Goal: Task Accomplishment & Management: Use online tool/utility

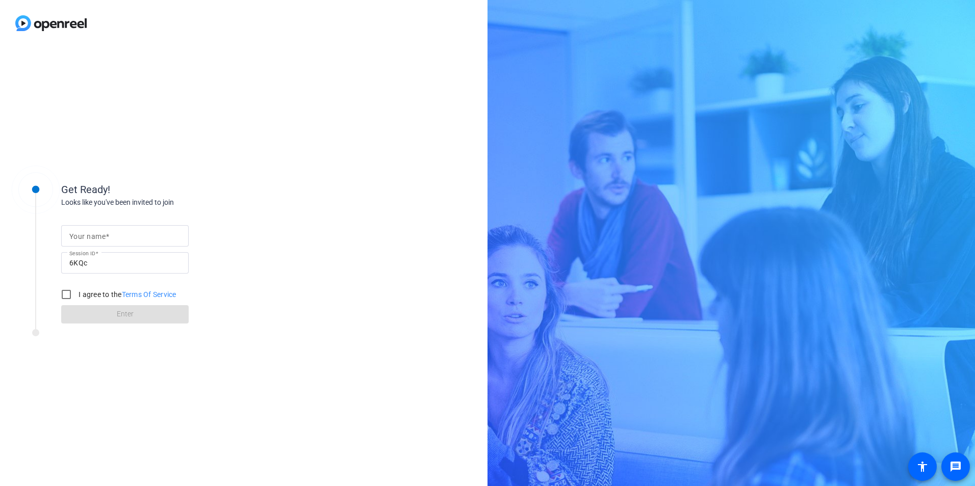
click at [104, 233] on mat-label "Your name" at bounding box center [87, 236] width 36 height 8
click at [104, 233] on input "Your name" at bounding box center [124, 236] width 111 height 12
type input "[PERSON_NAME]"
click at [65, 292] on input "I agree to the Terms Of Service" at bounding box center [66, 294] width 20 height 20
checkbox input "true"
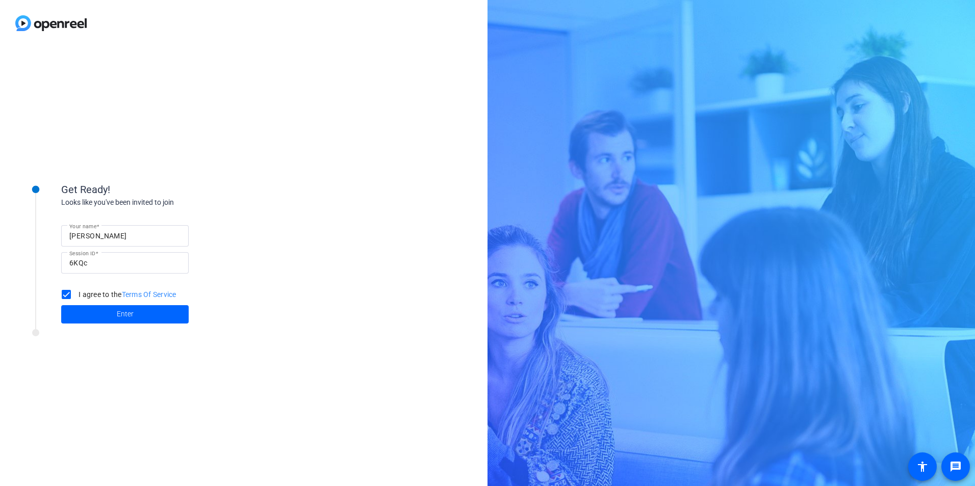
click at [107, 327] on div "Get Ready! Looks like you've been invited to join Your name [PERSON_NAME] Sessi…" at bounding box center [137, 246] width 255 height 165
click at [107, 321] on span at bounding box center [124, 314] width 127 height 24
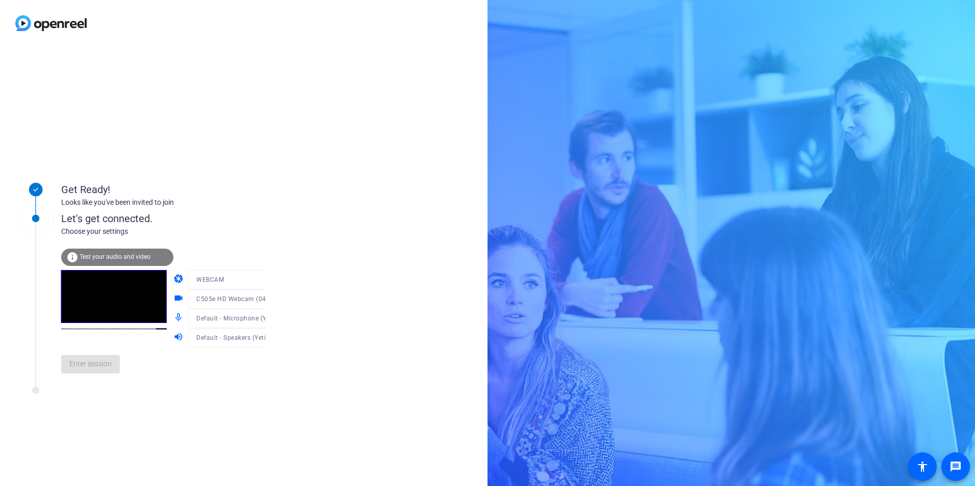
click at [255, 320] on div at bounding box center [236, 314] width 97 height 11
click at [128, 261] on div "info Test your audio and video" at bounding box center [117, 257] width 112 height 17
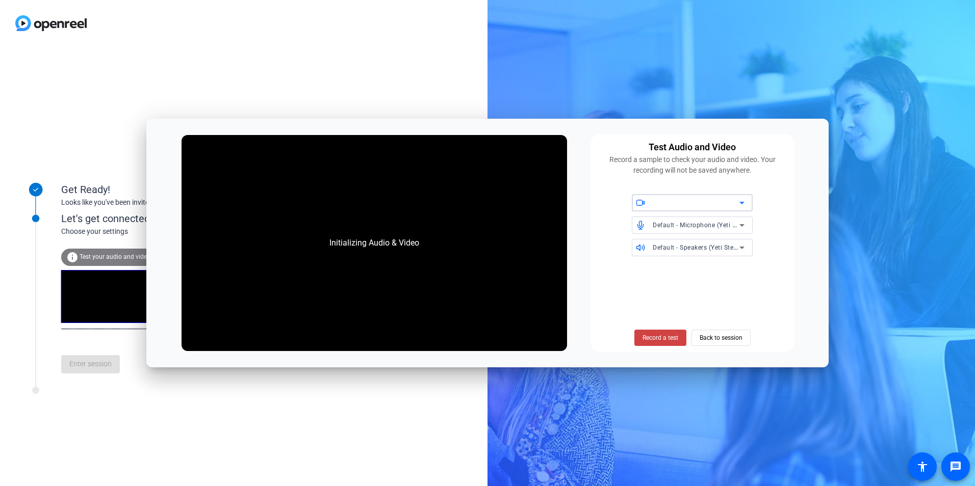
click at [709, 220] on div "Default - Microphone (Yeti Stereo Microphone) (046d:0ab7)" at bounding box center [695, 225] width 87 height 13
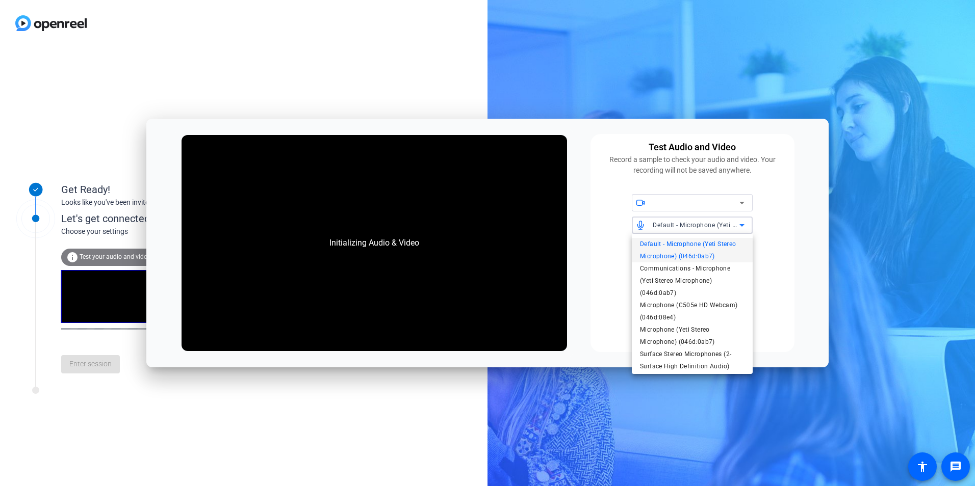
click at [709, 220] on div at bounding box center [487, 243] width 975 height 486
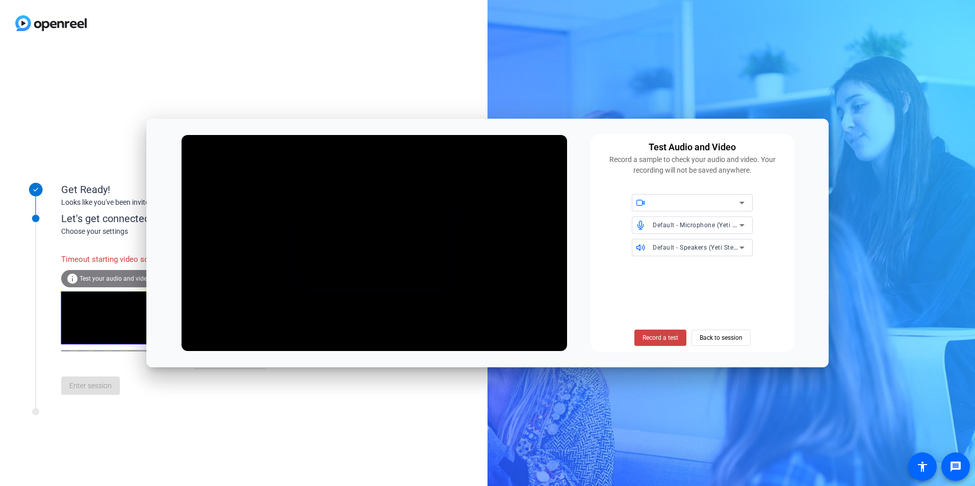
click at [689, 253] on div "Default - Speakers (Yeti Stereo Microphone) (046d:0ab7)" at bounding box center [695, 247] width 87 height 13
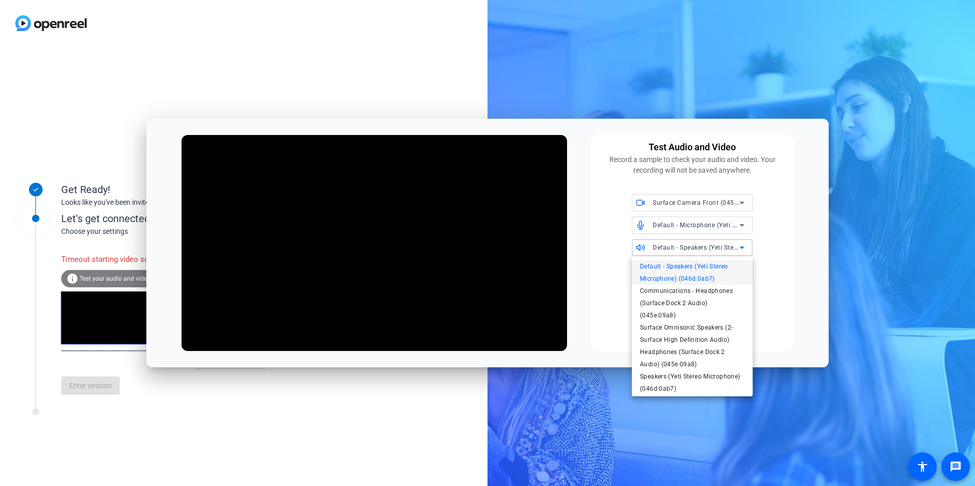
click at [687, 195] on div at bounding box center [487, 243] width 975 height 486
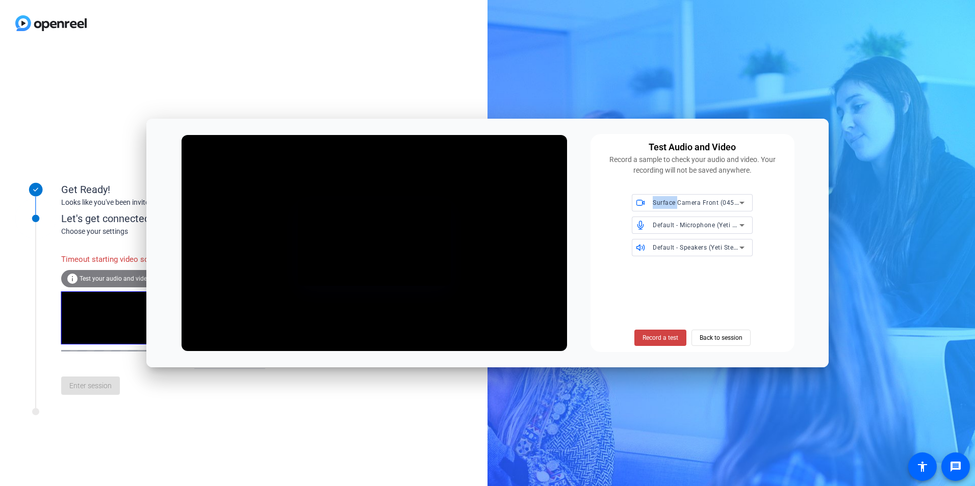
click at [687, 195] on div "Surface Camera Front (045e:0c53)" at bounding box center [698, 202] width 92 height 17
drag, startPoint x: 687, startPoint y: 195, endPoint x: 675, endPoint y: 223, distance: 29.9
click at [675, 223] on span "C505e HD Webcam (046d:08e4)" at bounding box center [687, 224] width 94 height 12
click at [684, 254] on div "Default - Speakers (Yeti Stereo Microphone) (046d:0ab7)" at bounding box center [698, 247] width 92 height 17
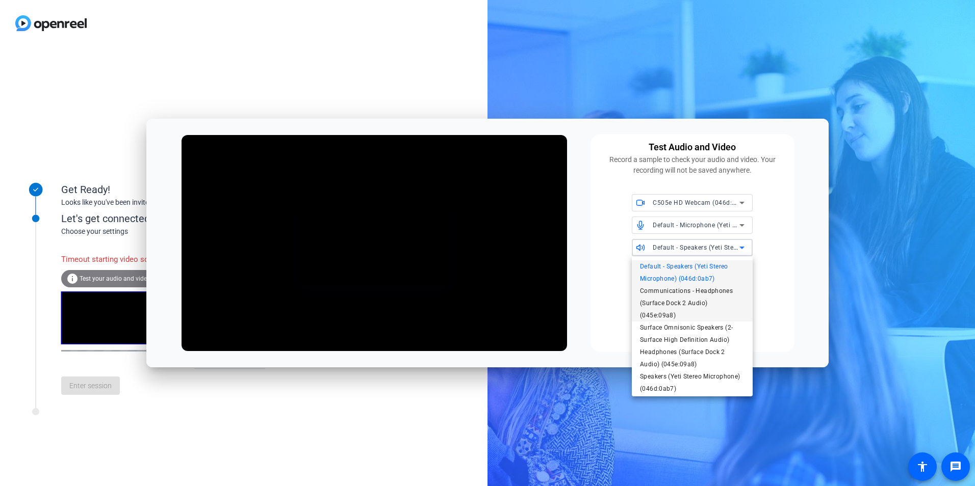
click at [699, 302] on span "Communications - Headphones (Surface Dock 2 Audio) (045e:09a8)" at bounding box center [692, 303] width 104 height 37
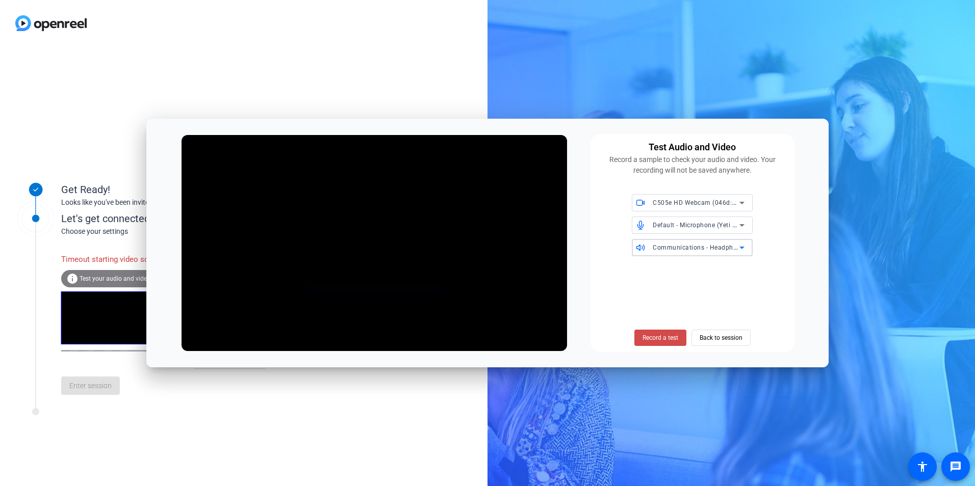
click at [654, 339] on span "Record a test" at bounding box center [660, 337] width 36 height 9
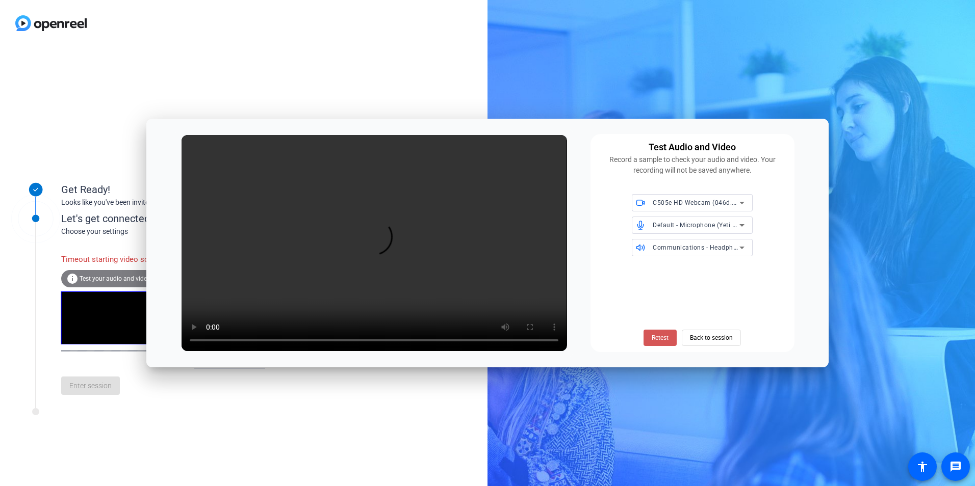
click at [661, 342] on span "Retest" at bounding box center [659, 337] width 17 height 9
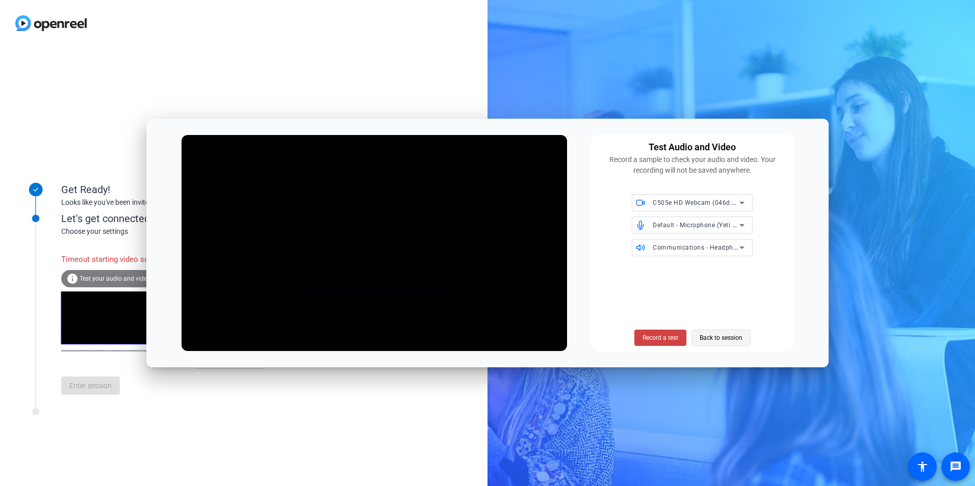
click at [739, 334] on span "Back to session" at bounding box center [720, 337] width 43 height 19
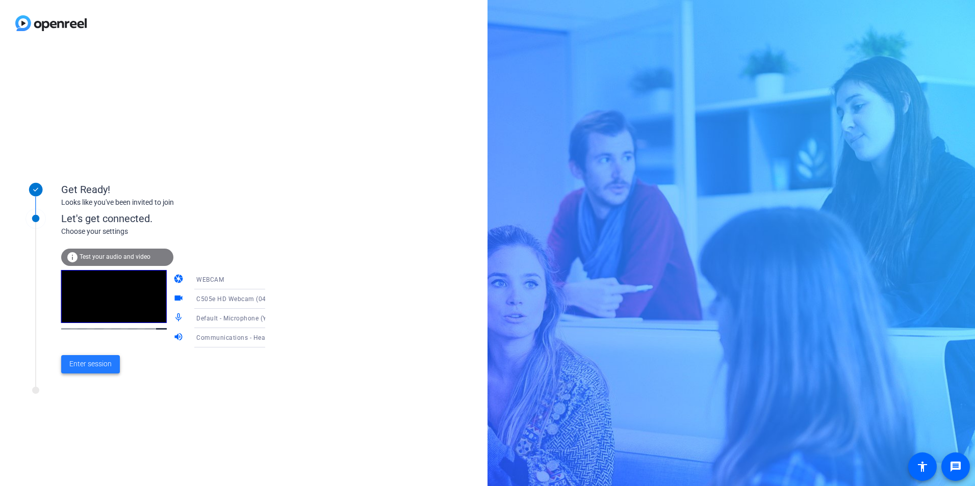
click at [107, 366] on span "Enter session" at bounding box center [90, 364] width 42 height 11
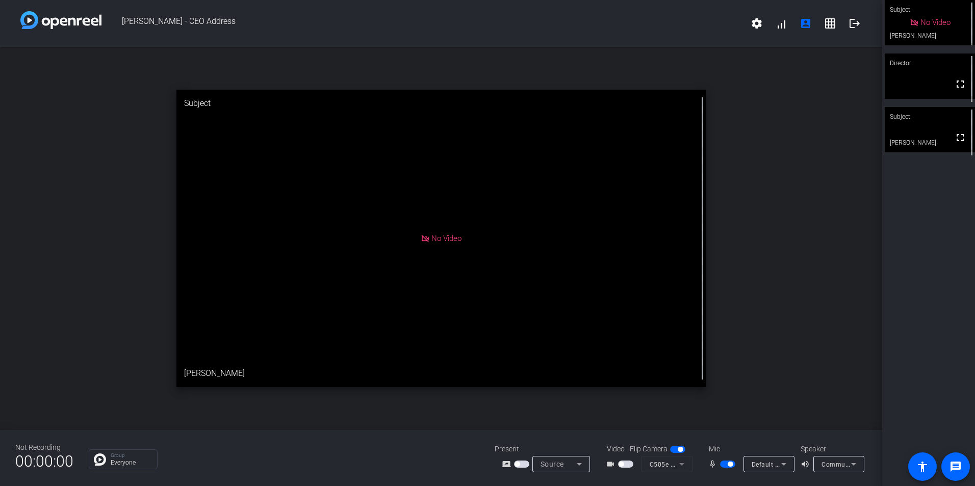
click at [841, 463] on span "Communications - Headphones (Surface Dock 2 Audio) (045e:09a8)" at bounding box center [922, 464] width 203 height 8
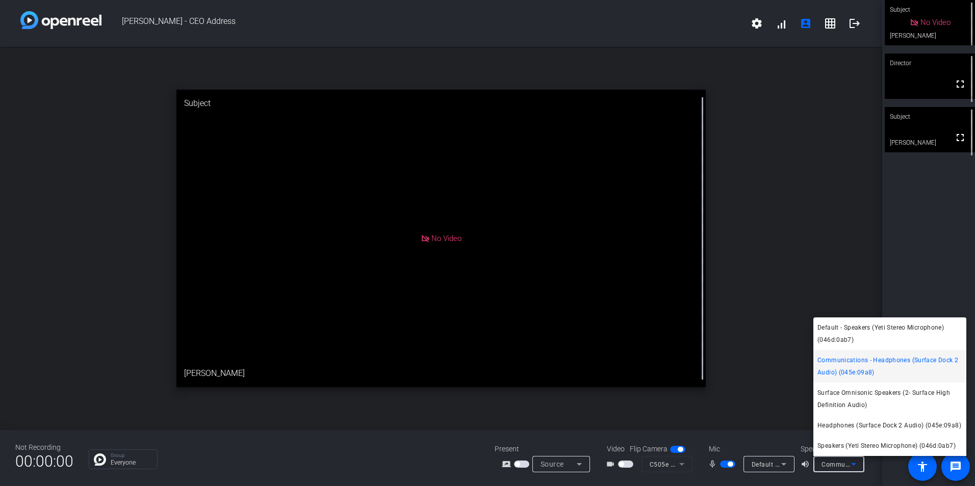
click at [765, 351] on div at bounding box center [487, 243] width 975 height 486
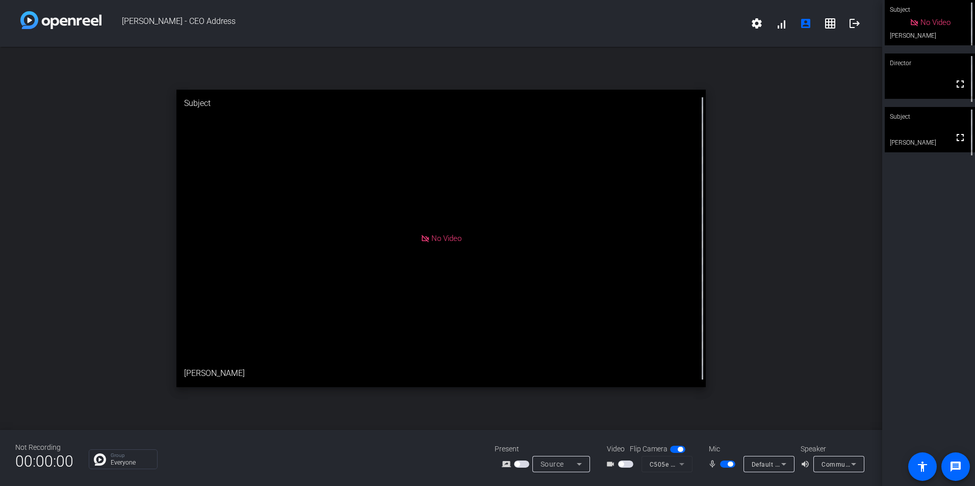
click at [675, 461] on mat-form-field "C505e HD Webcam (046d:08e4)" at bounding box center [666, 464] width 51 height 16
click at [676, 462] on mat-form-field "C505e HD Webcam (046d:08e4)" at bounding box center [666, 464] width 51 height 16
click at [788, 468] on icon at bounding box center [783, 464] width 12 height 12
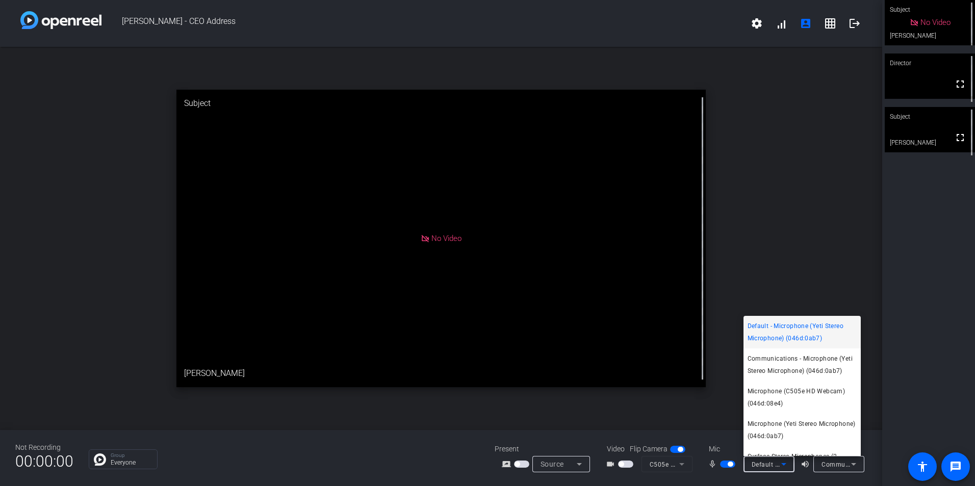
click at [800, 262] on div at bounding box center [487, 243] width 975 height 486
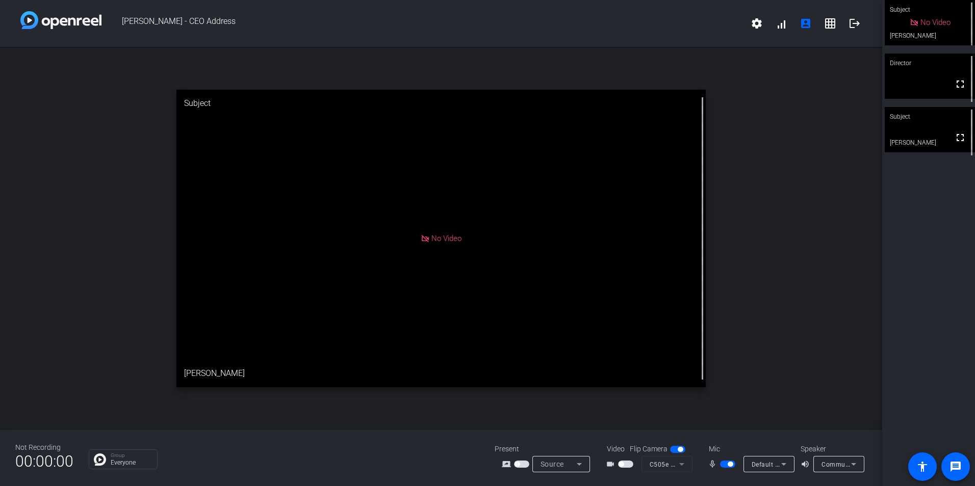
click at [668, 467] on mat-form-field "C505e HD Webcam (046d:08e4)" at bounding box center [666, 464] width 51 height 16
click at [677, 463] on mat-form-field "C505e HD Webcam (046d:08e4)" at bounding box center [666, 464] width 51 height 16
click at [682, 467] on mat-form-field "C505e HD Webcam (046d:08e4)" at bounding box center [666, 464] width 51 height 16
click at [677, 447] on span "button" at bounding box center [677, 449] width 15 height 7
click at [677, 448] on span "button" at bounding box center [677, 449] width 15 height 7
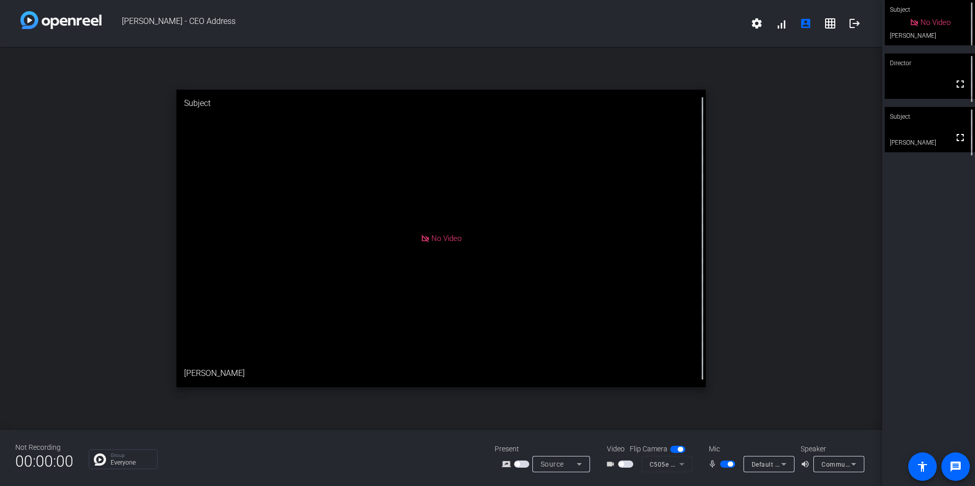
click at [624, 465] on span "button" at bounding box center [625, 464] width 15 height 7
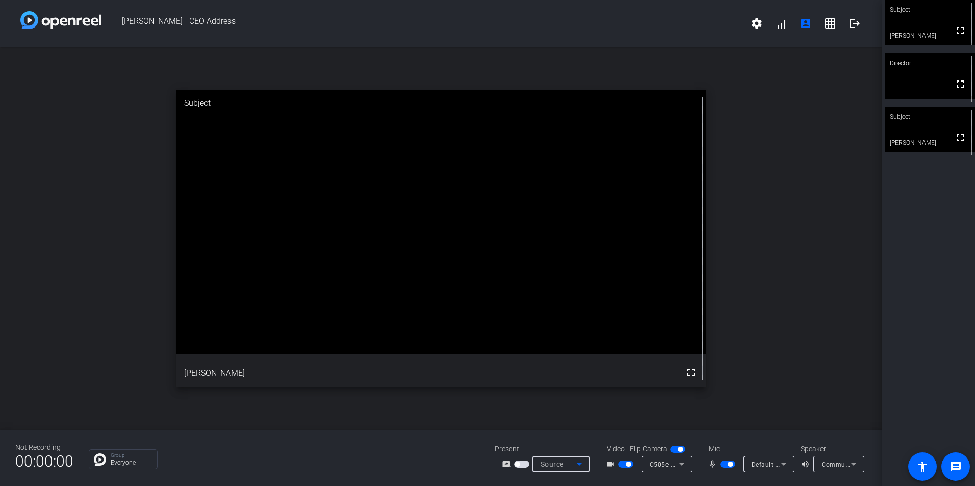
click at [579, 463] on icon at bounding box center [579, 464] width 12 height 12
click at [579, 464] on div at bounding box center [487, 243] width 975 height 486
click at [765, 23] on span at bounding box center [756, 23] width 24 height 24
click at [692, 27] on div at bounding box center [487, 243] width 975 height 486
click at [803, 29] on mat-icon "account_box" at bounding box center [805, 23] width 12 height 12
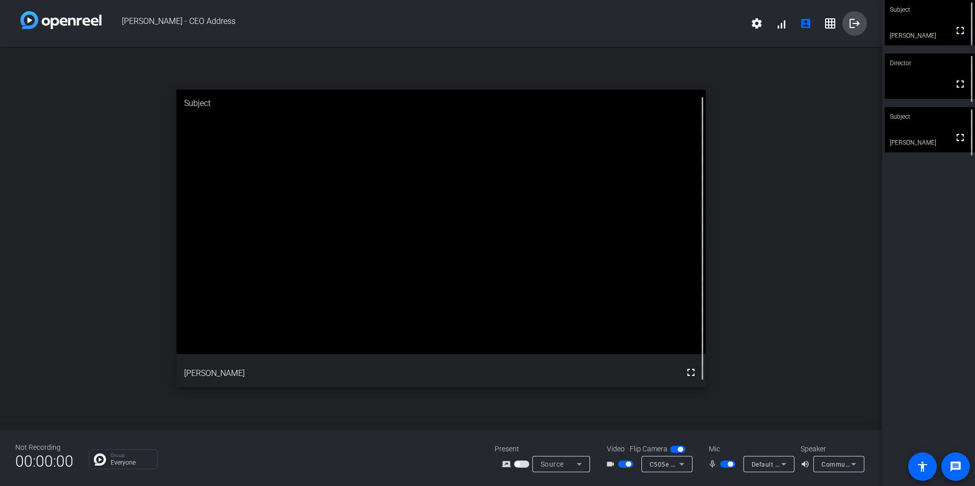
click at [855, 23] on mat-icon "logout" at bounding box center [854, 23] width 12 height 12
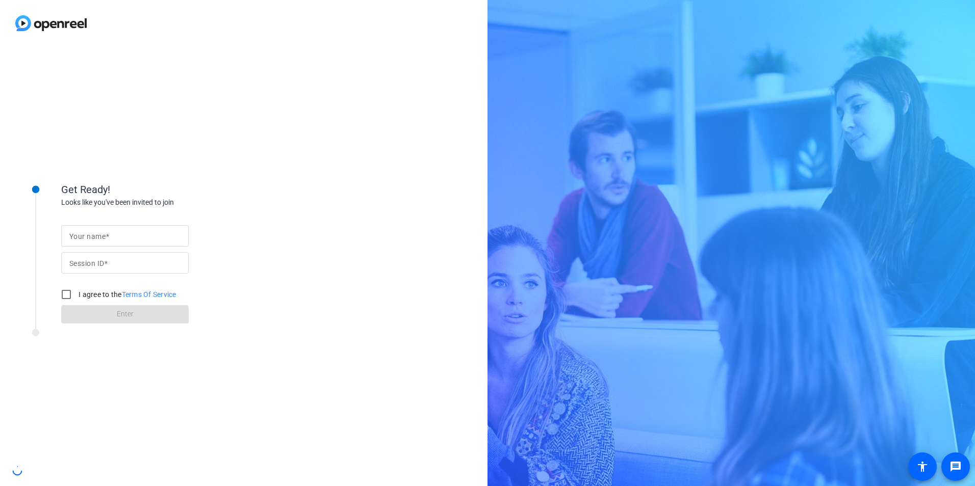
click at [103, 236] on mat-label "Your name" at bounding box center [87, 236] width 36 height 8
click at [103, 236] on input "Your name" at bounding box center [124, 236] width 111 height 12
click at [110, 239] on input "Your name" at bounding box center [124, 236] width 111 height 12
type input "[PERSON_NAME]"
click at [67, 295] on input "I agree to the Terms Of Service" at bounding box center [66, 294] width 20 height 20
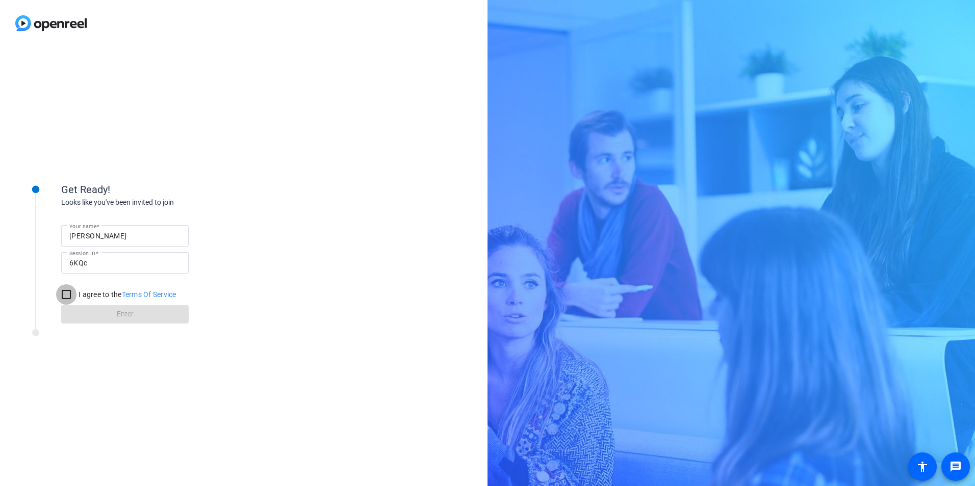
checkbox input "true"
click at [93, 315] on span at bounding box center [124, 314] width 127 height 24
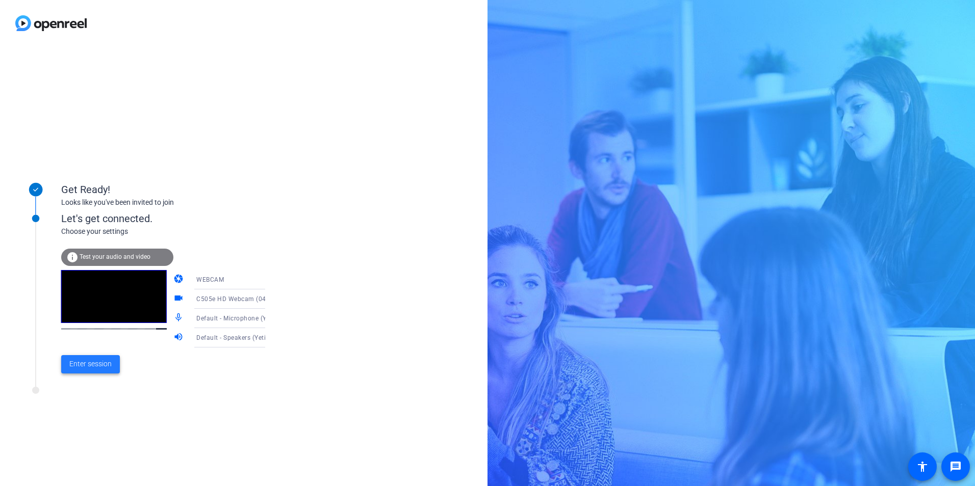
click at [104, 368] on span "Enter session" at bounding box center [90, 364] width 42 height 11
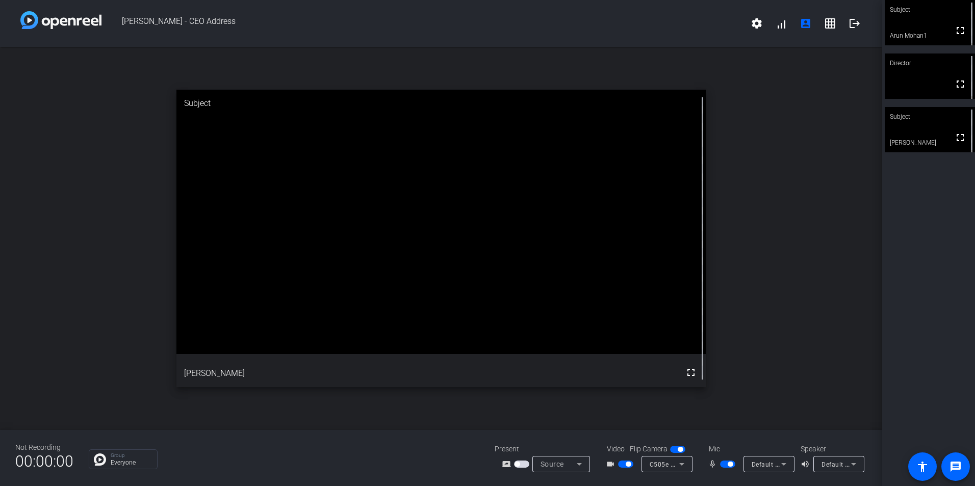
click at [834, 465] on span "Default - Speakers (Yeti Stereo Microphone) (046d:0ab7)" at bounding box center [905, 464] width 168 height 8
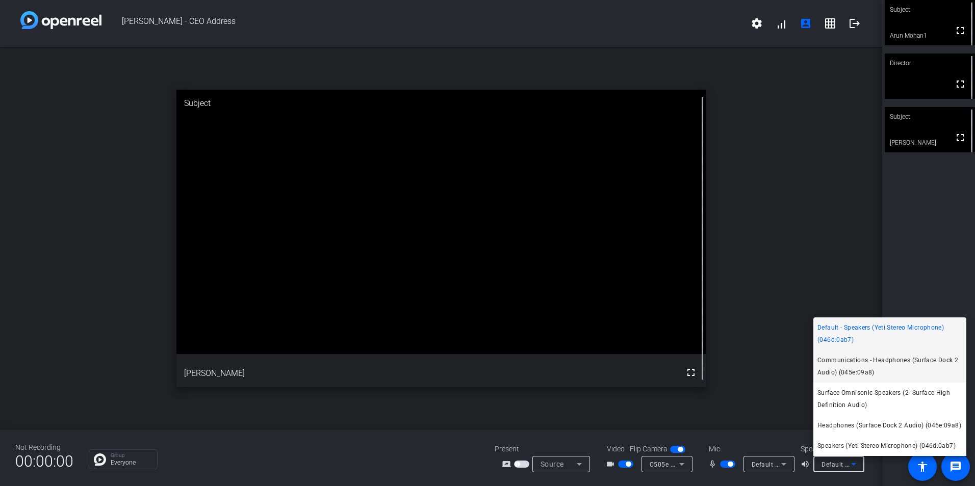
click at [830, 366] on span "Communications - Headphones (Surface Dock 2 Audio) (045e:09a8)" at bounding box center [889, 366] width 145 height 24
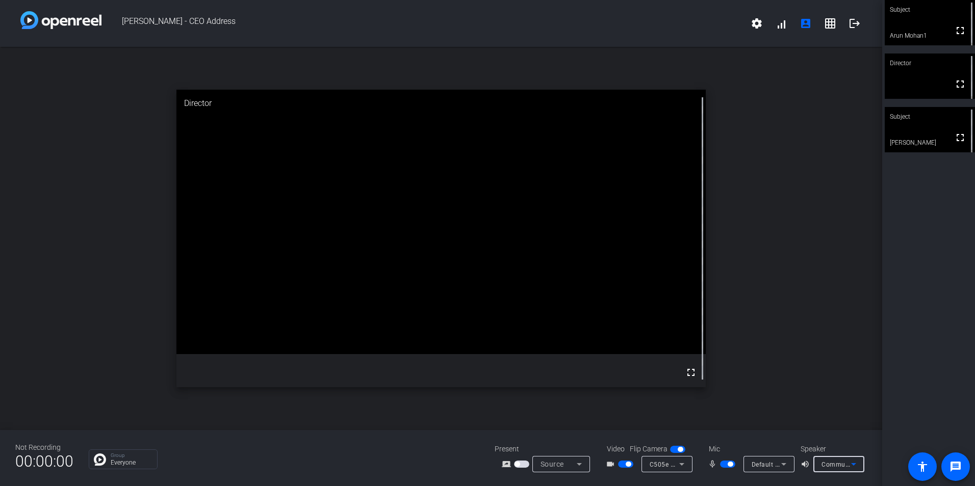
click at [773, 462] on span "Default - Microphone (Yeti Stereo Microphone) (046d:0ab7)" at bounding box center [839, 464] width 176 height 8
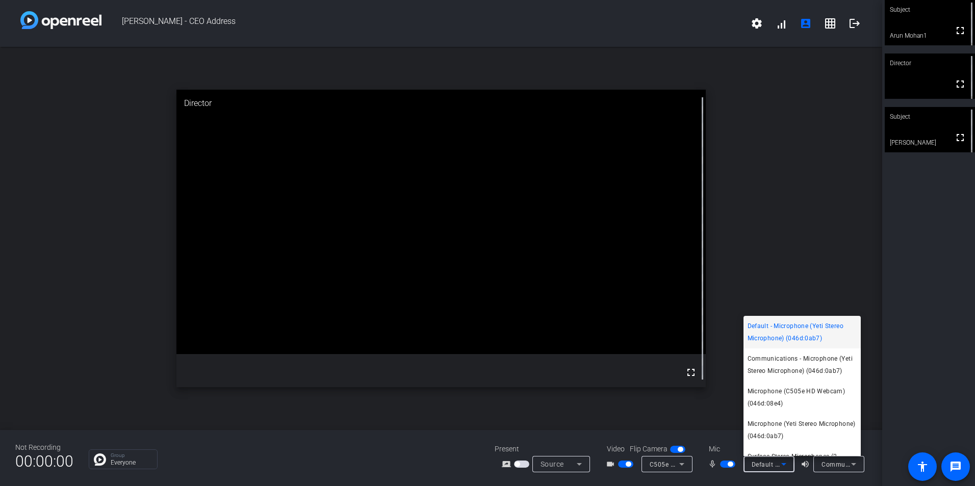
click at [788, 209] on div at bounding box center [487, 243] width 975 height 486
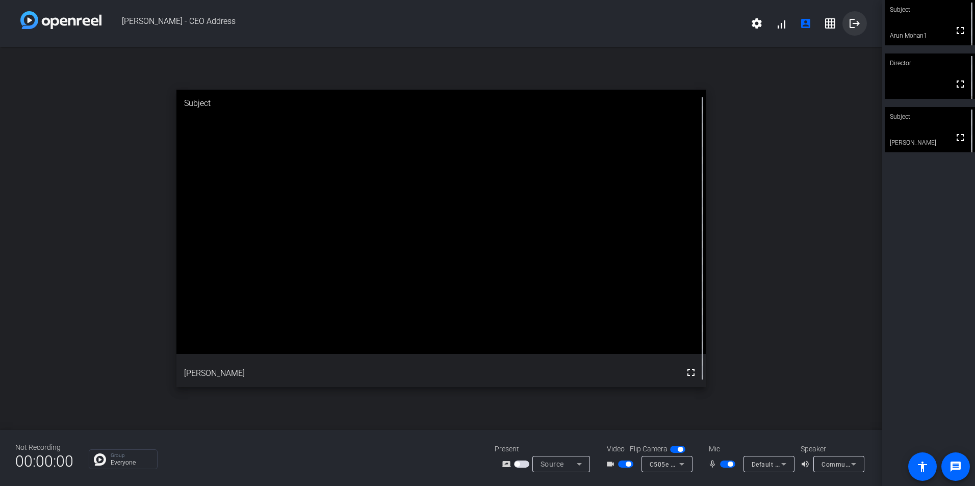
click at [848, 24] on span at bounding box center [854, 23] width 24 height 24
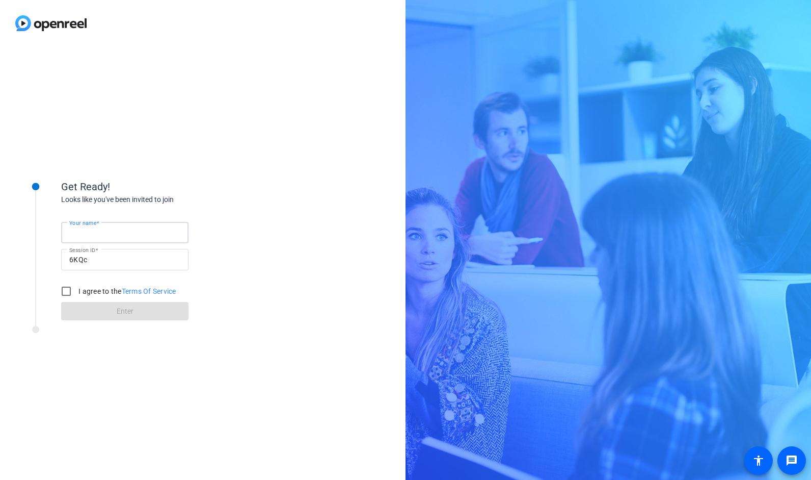
click at [121, 226] on input "Your name" at bounding box center [124, 232] width 111 height 12
type input "[PERSON_NAME]"
click at [65, 293] on input "I agree to the Terms Of Service" at bounding box center [66, 291] width 20 height 20
checkbox input "true"
click at [116, 308] on span at bounding box center [124, 311] width 127 height 24
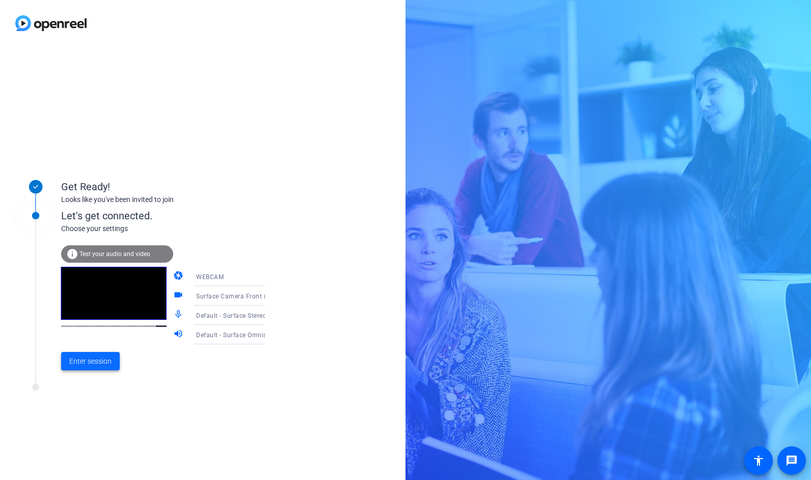
click at [95, 363] on span "Enter session" at bounding box center [90, 361] width 42 height 11
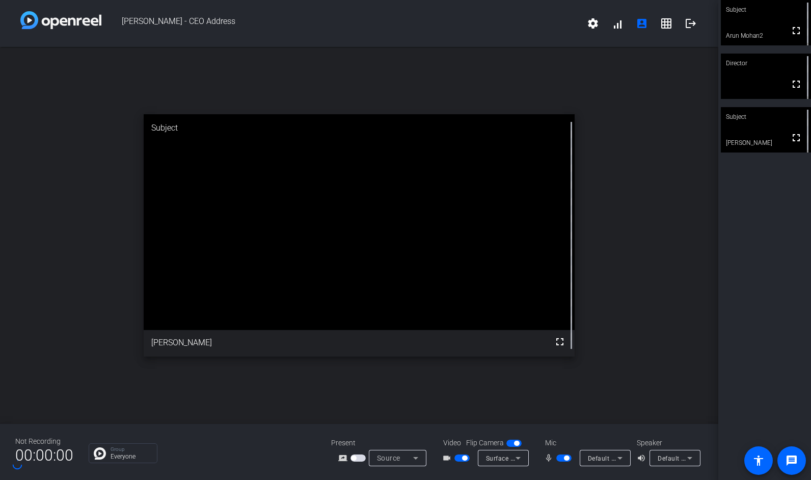
click at [660, 173] on div "open_in_new Subject fullscreen Dan Craven" at bounding box center [359, 235] width 719 height 377
click at [648, 200] on div "open_in_new Subject fullscreen Dan Craven" at bounding box center [359, 235] width 719 height 377
click at [691, 24] on mat-icon "logout" at bounding box center [691, 23] width 12 height 12
